Goal: Information Seeking & Learning: Find specific fact

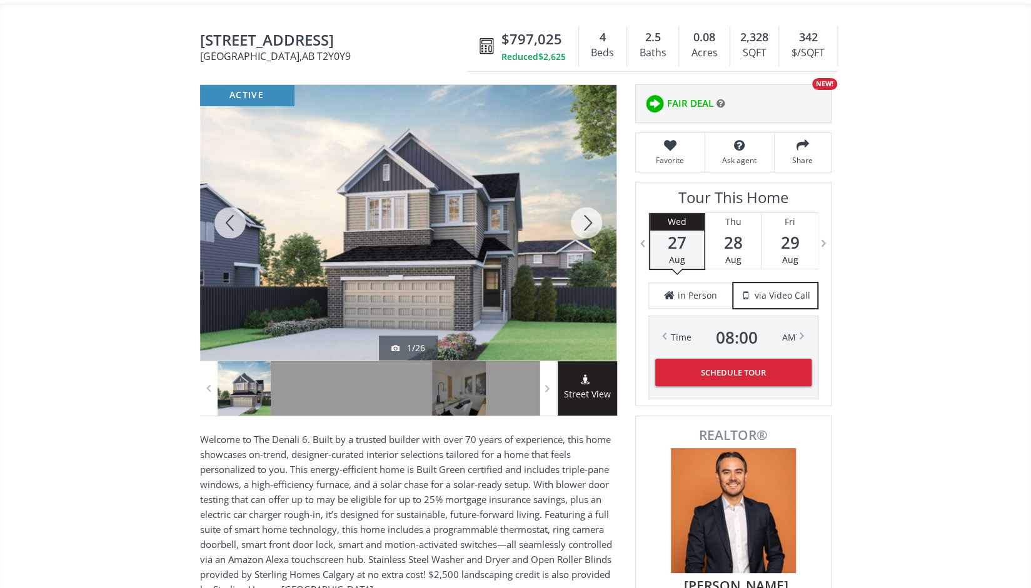
click at [488, 233] on div at bounding box center [408, 223] width 417 height 276
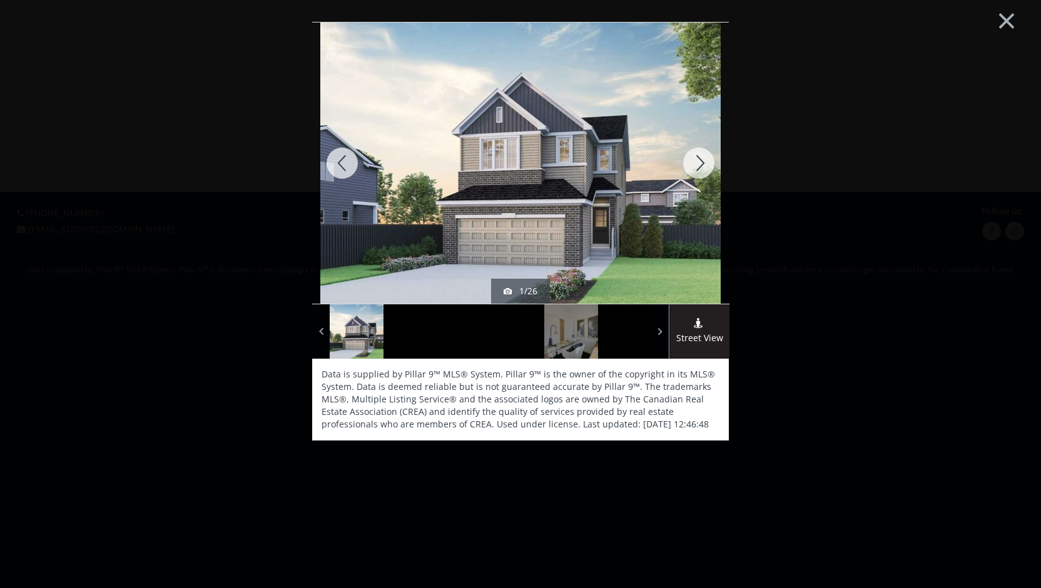
click at [253, 187] on div "active 1/26 Street View Data is supplied by Pillar 9™ MLS® System. Pillar 9™ is…" at bounding box center [521, 299] width 632 height 554
click at [422, 326] on div at bounding box center [410, 332] width 54 height 54
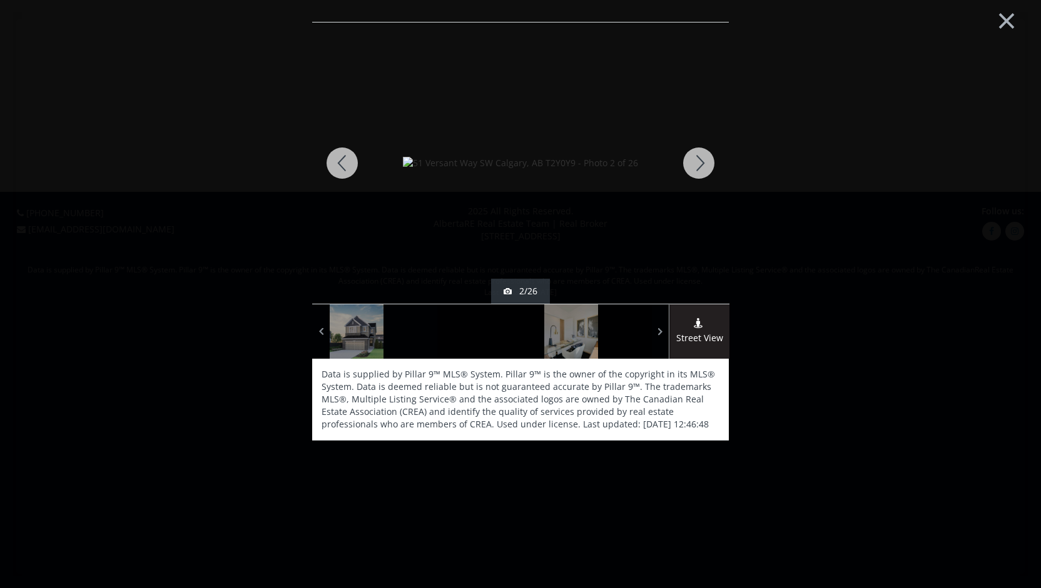
click at [700, 151] on div at bounding box center [699, 163] width 60 height 281
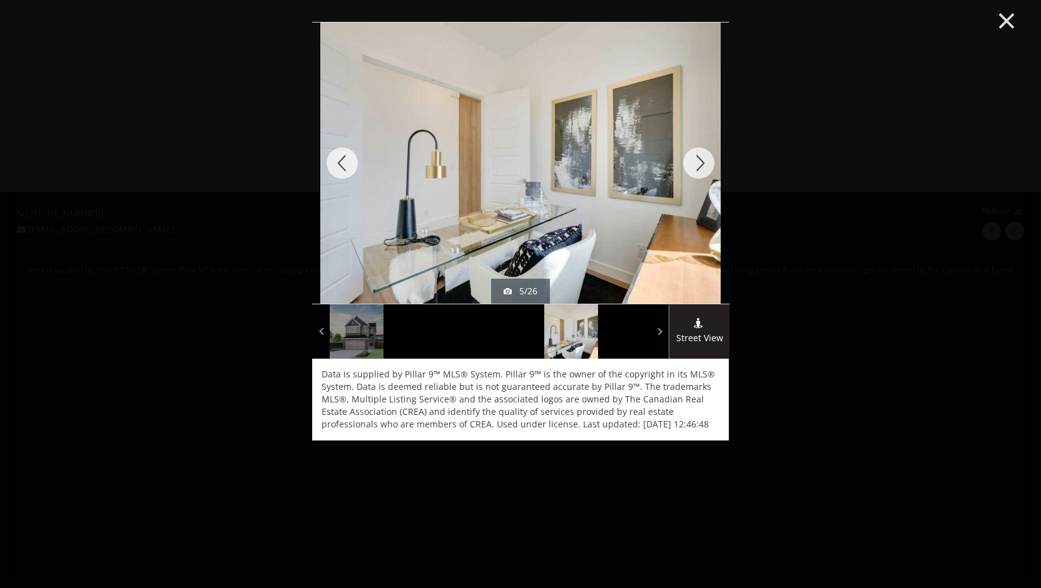
click at [1017, 28] on button "×" at bounding box center [1006, 19] width 69 height 51
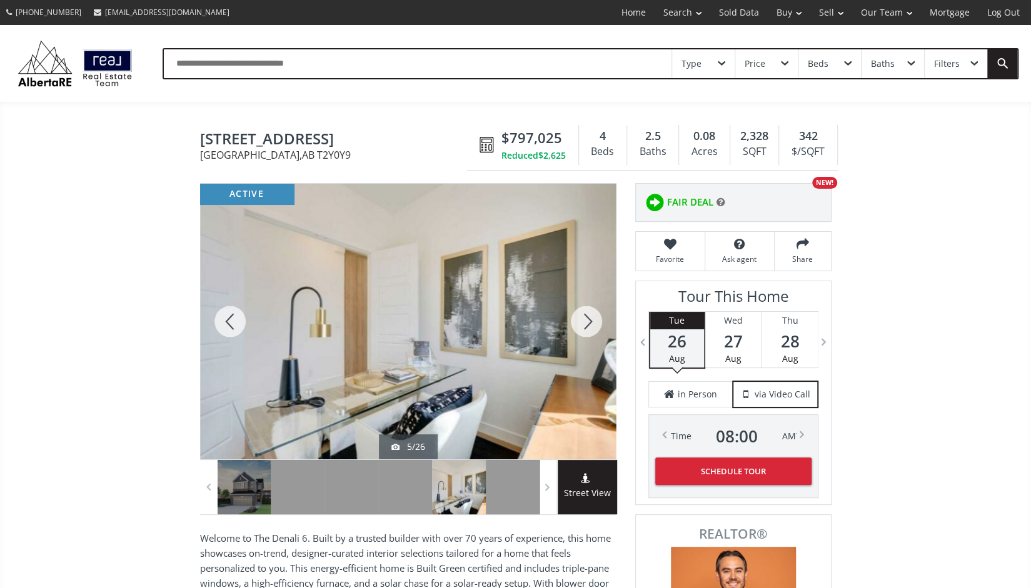
click at [508, 132] on span "$797,025" at bounding box center [532, 137] width 61 height 19
drag, startPoint x: 339, startPoint y: 136, endPoint x: 195, endPoint y: 144, distance: 144.1
copy span "[STREET_ADDRESS]"
